Goal: Task Accomplishment & Management: Use online tool/utility

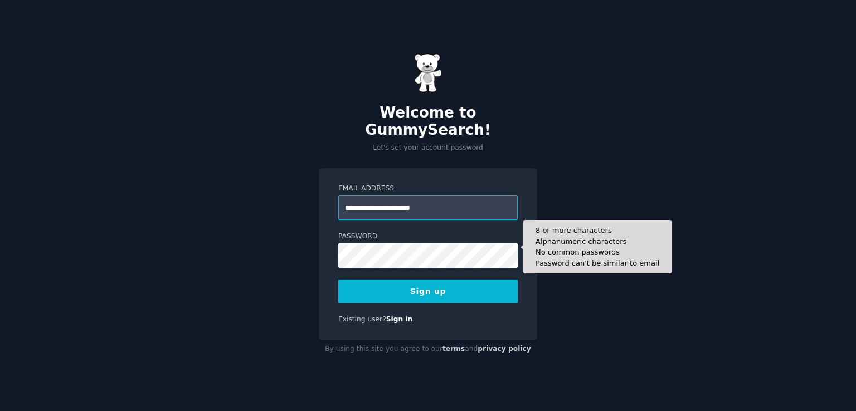
type input "**********"
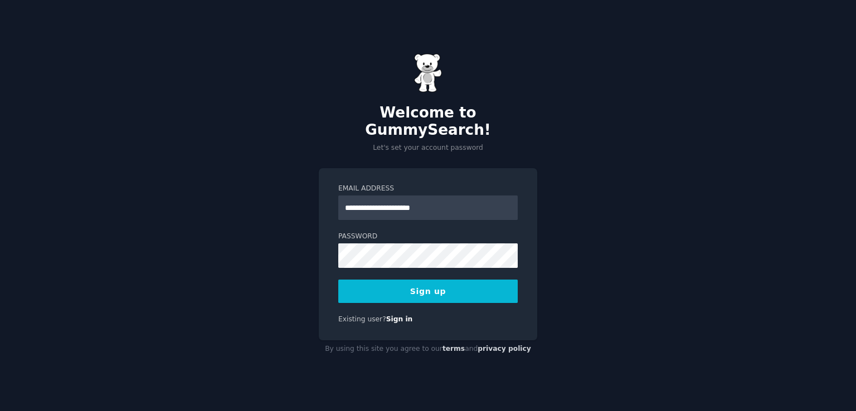
click at [423, 280] on button "Sign up" at bounding box center [427, 291] width 179 height 23
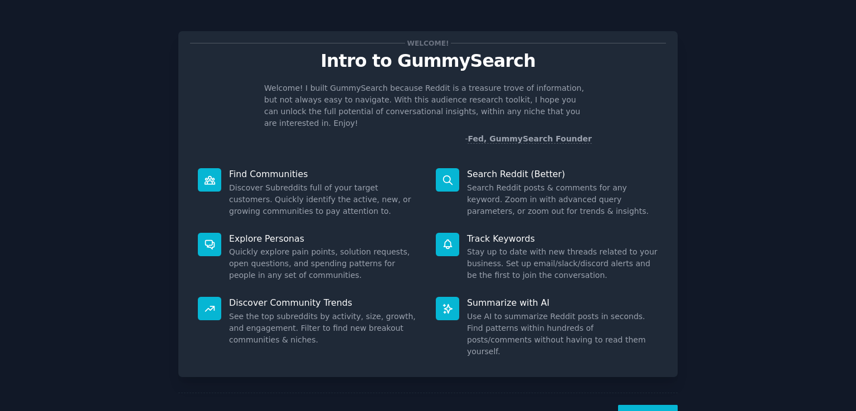
scroll to position [25, 0]
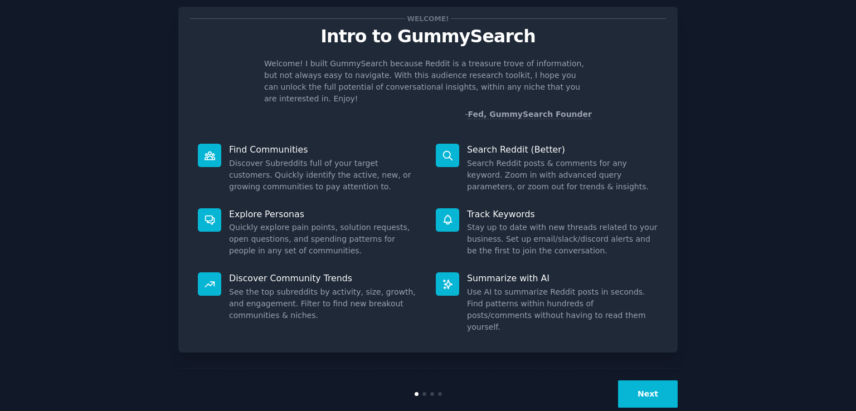
click at [645, 381] on button "Next" at bounding box center [648, 394] width 60 height 27
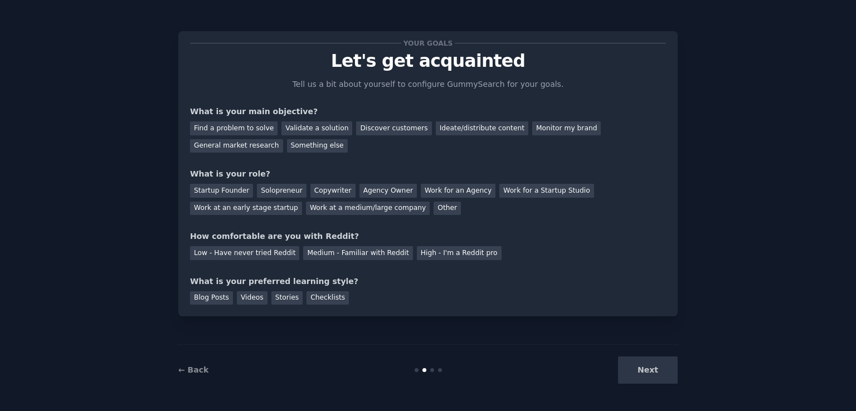
click at [659, 368] on div "Next" at bounding box center [594, 370] width 167 height 27
click at [280, 190] on div "Solopreneur" at bounding box center [281, 191] width 49 height 14
click at [499, 192] on div "Work for a Startup Studio" at bounding box center [546, 191] width 94 height 14
click at [455, 190] on div "Work for an Agency" at bounding box center [458, 191] width 75 height 14
click at [656, 368] on div "Next" at bounding box center [594, 370] width 167 height 27
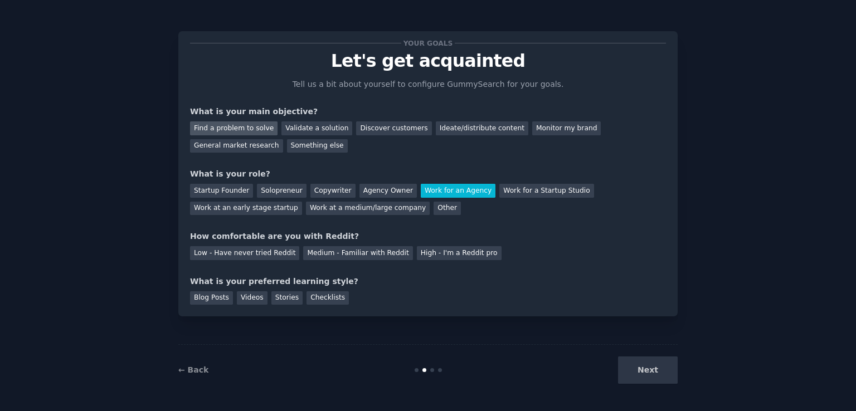
click at [245, 124] on div "Find a problem to solve" at bounding box center [233, 128] width 87 height 14
click at [305, 124] on div "Validate a solution" at bounding box center [316, 128] width 71 height 14
click at [353, 248] on div "Medium - Familiar with Reddit" at bounding box center [357, 253] width 109 height 14
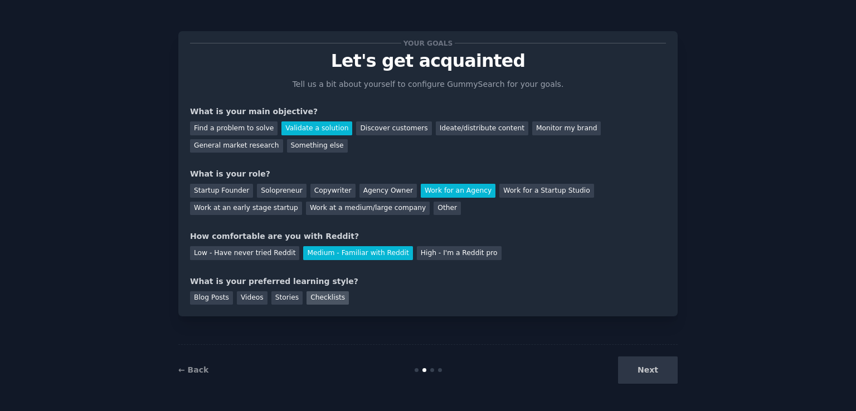
click at [308, 303] on div "Checklists" at bounding box center [327, 298] width 42 height 14
click at [645, 361] on button "Next" at bounding box center [648, 370] width 60 height 27
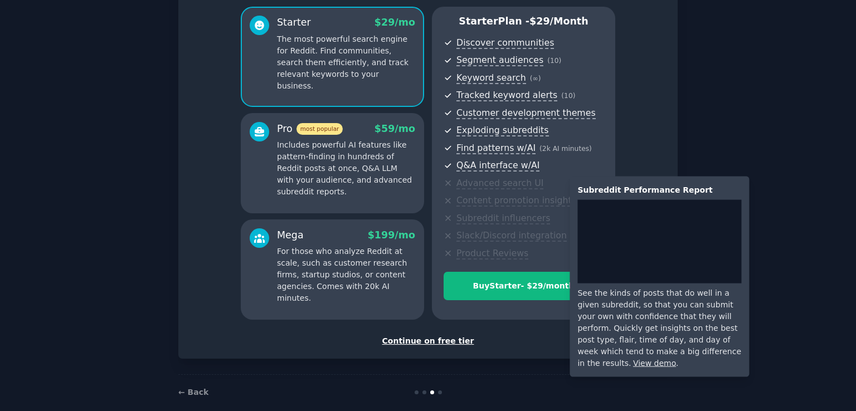
scroll to position [107, 0]
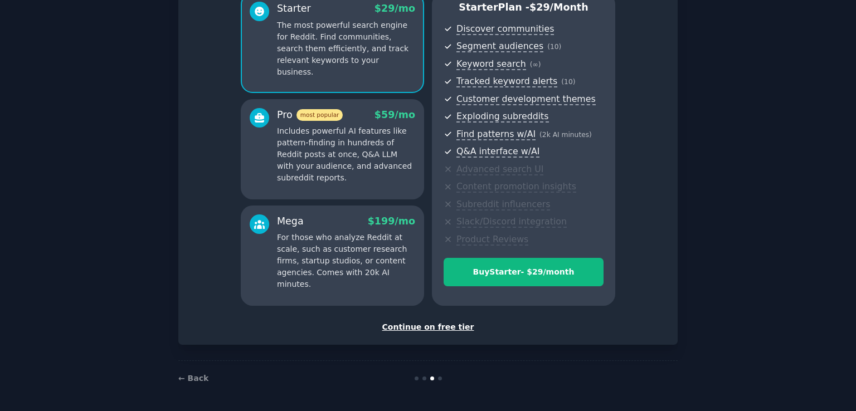
click at [434, 325] on div "Continue on free tier" at bounding box center [428, 328] width 476 height 12
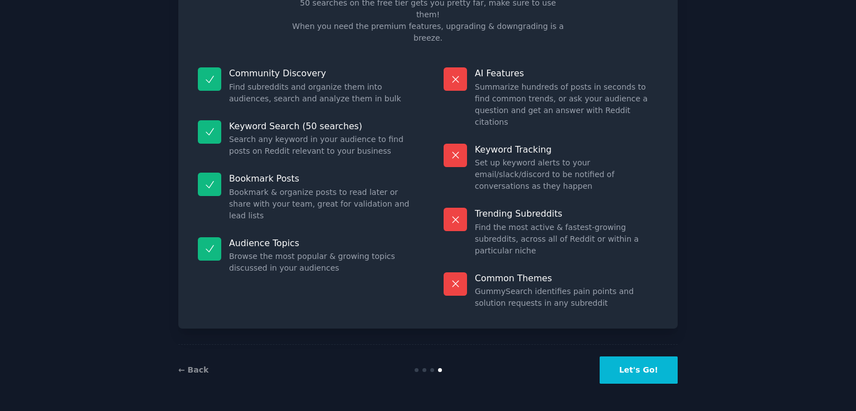
scroll to position [22, 0]
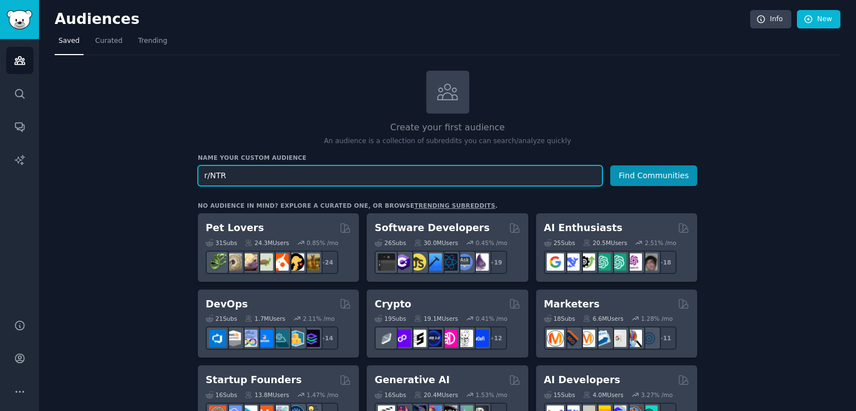
type input "r/NTR"
click at [610, 165] on button "Find Communities" at bounding box center [653, 175] width 87 height 21
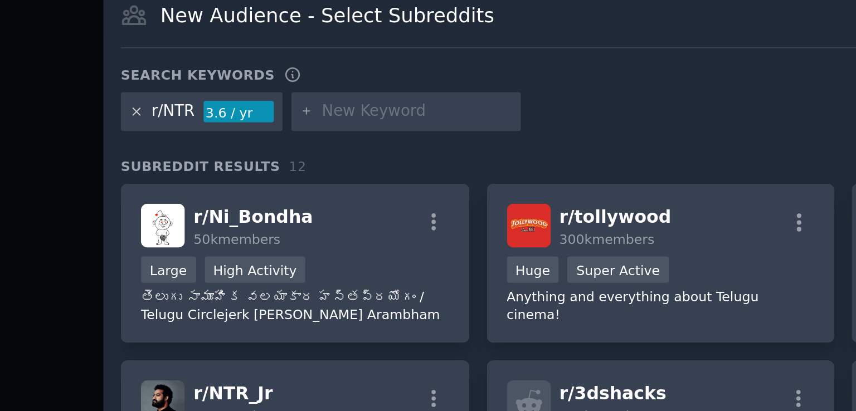
click at [192, 106] on icon at bounding box center [193, 107] width 6 height 6
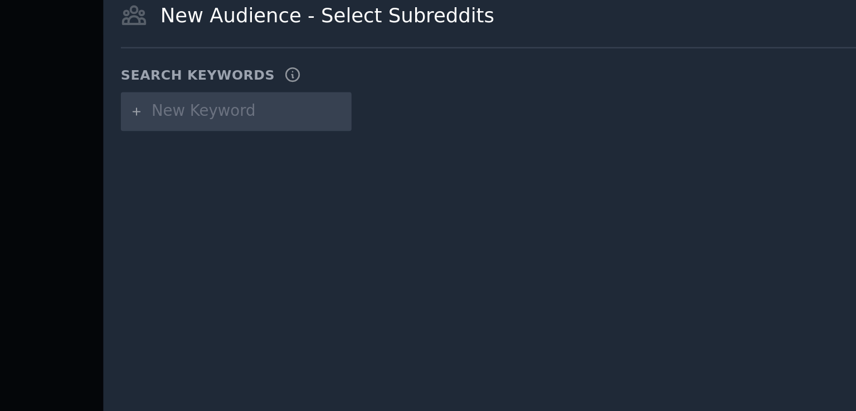
click at [229, 109] on input "text" at bounding box center [242, 107] width 85 height 10
type input "r/netorare"
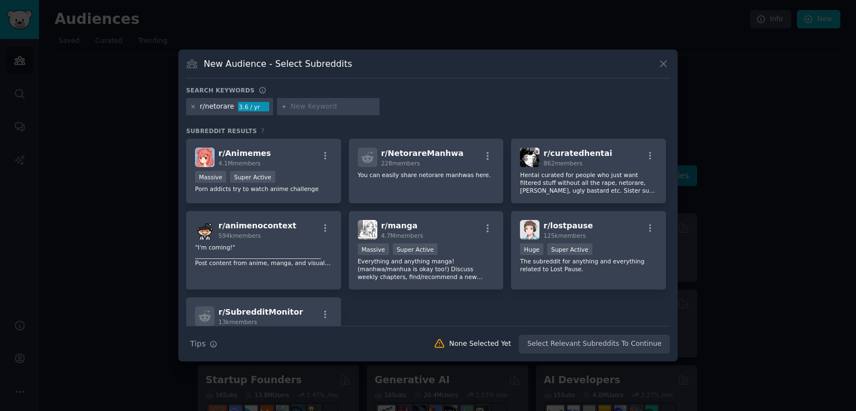
click at [194, 108] on icon at bounding box center [193, 107] width 6 height 6
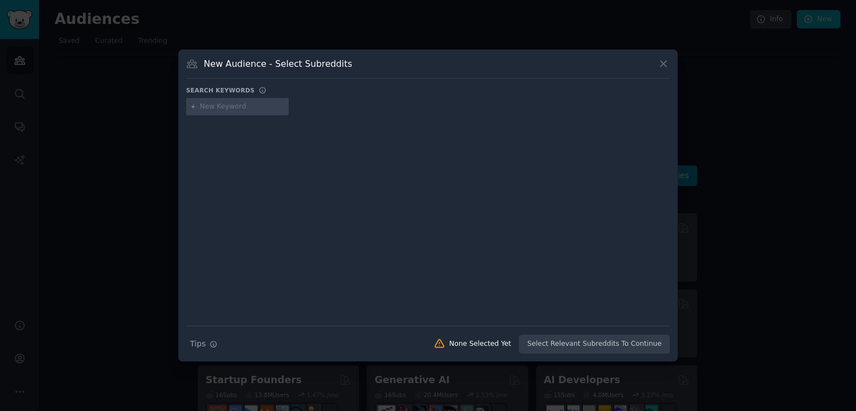
click at [277, 104] on div at bounding box center [237, 107] width 103 height 18
click at [245, 110] on input "text" at bounding box center [242, 107] width 85 height 10
type input "r/NTR"
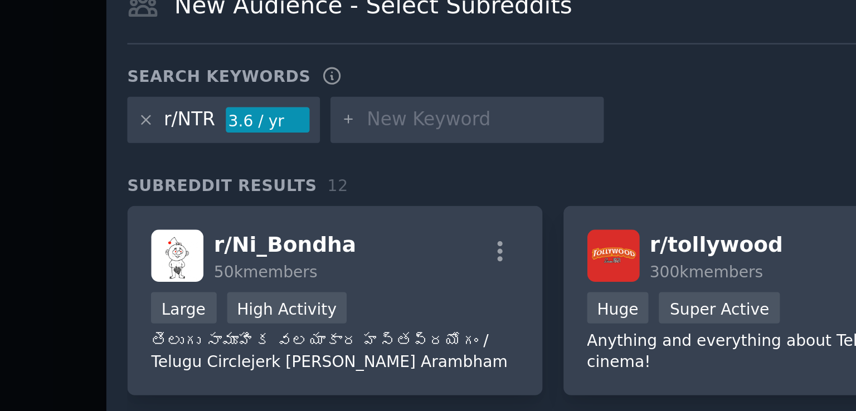
click at [233, 105] on div "3.6 / yr" at bounding box center [238, 107] width 31 height 10
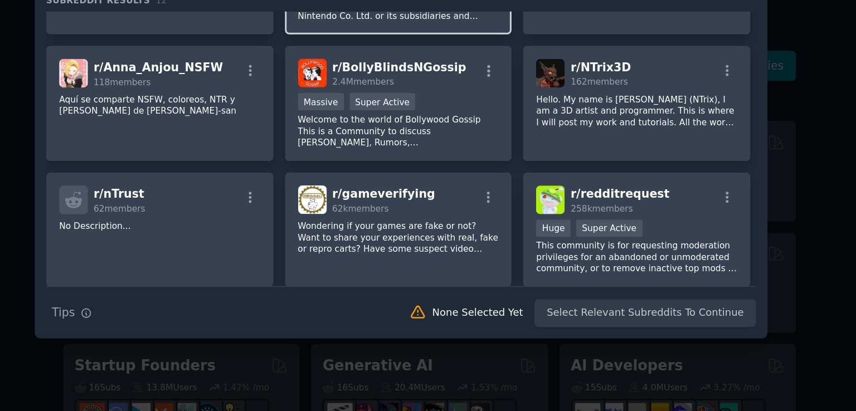
scroll to position [178, 0]
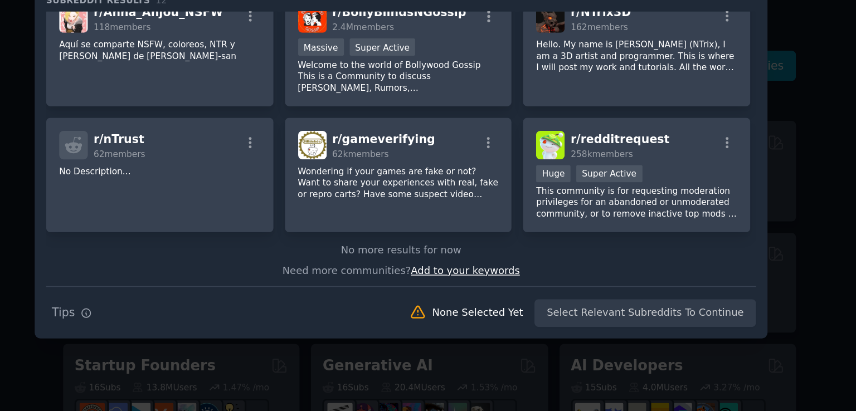
click at [455, 314] on span "Add to your keywords" at bounding box center [472, 315] width 74 height 8
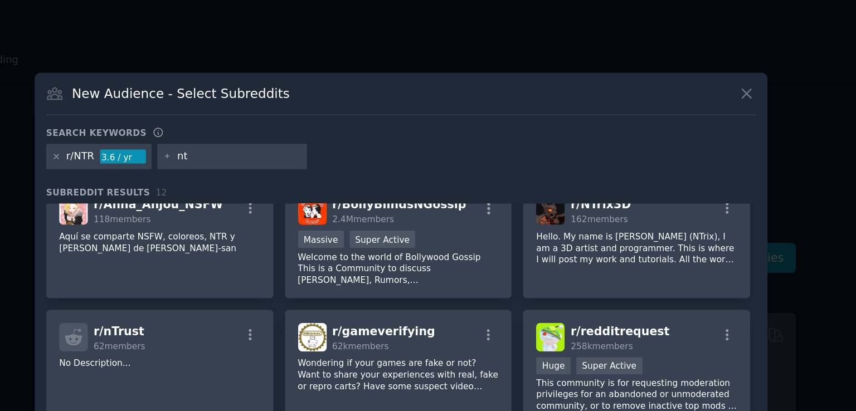
type input "ntr"
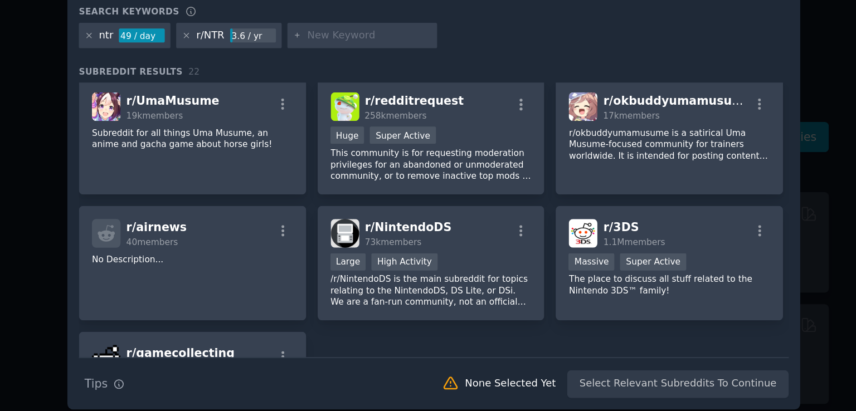
scroll to position [498, 0]
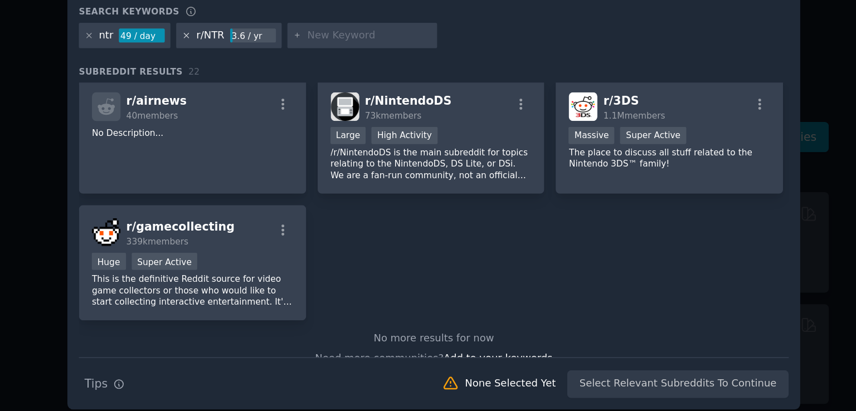
click at [258, 107] on icon at bounding box center [259, 107] width 6 height 6
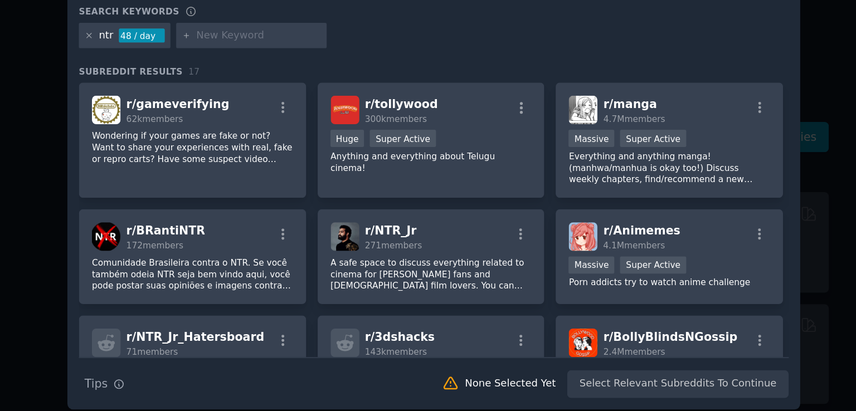
click at [316, 107] on input "text" at bounding box center [308, 107] width 85 height 10
type input "netorare"
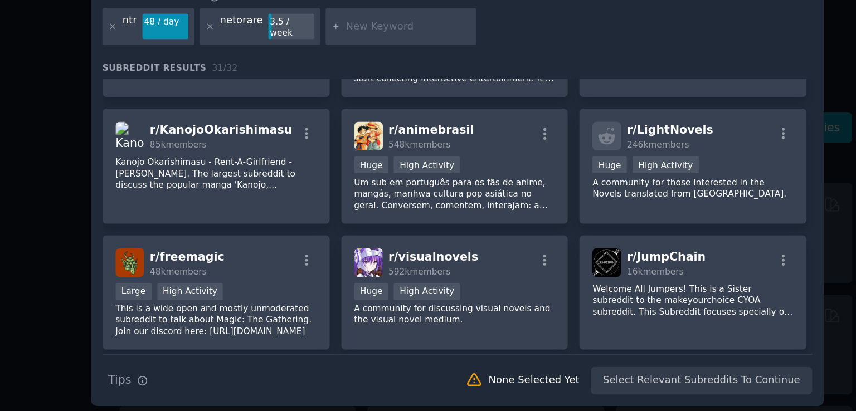
scroll to position [749, 0]
